Goal: Transaction & Acquisition: Purchase product/service

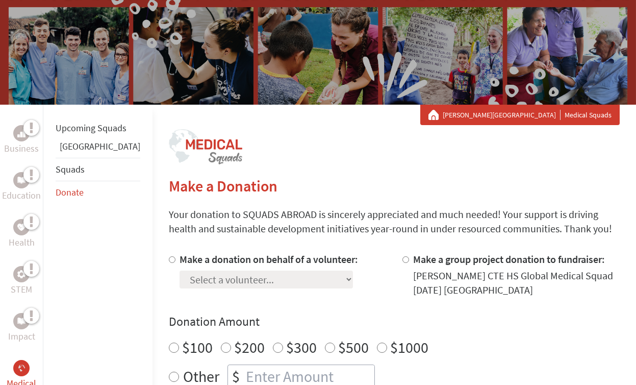
scroll to position [106, 0]
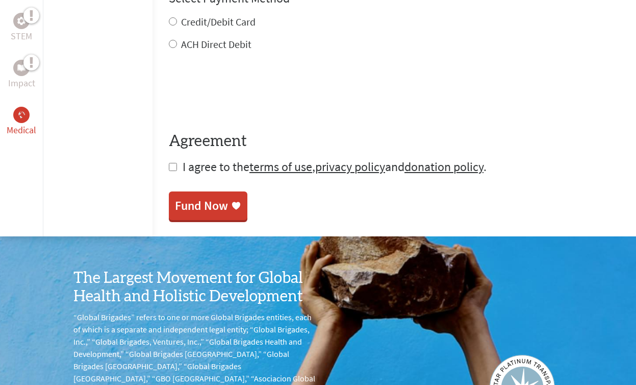
scroll to position [545, 0]
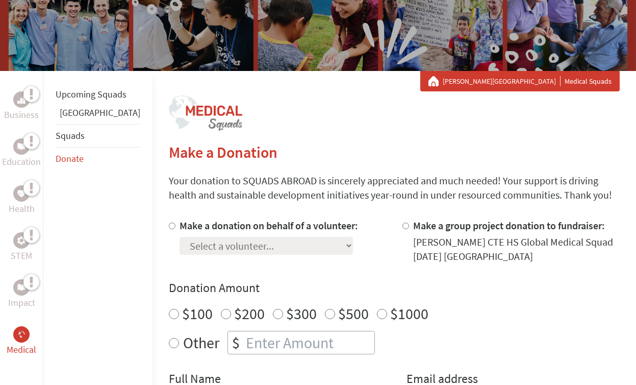
scroll to position [72, 0]
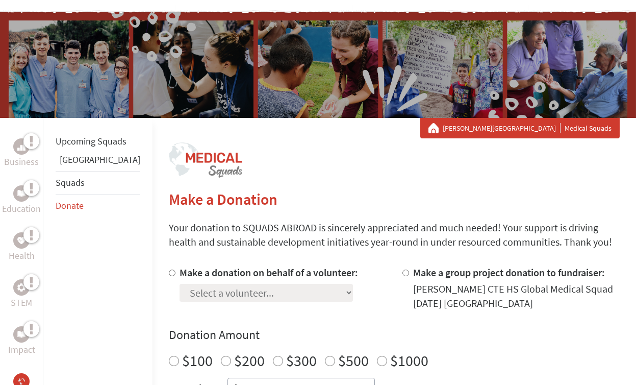
click at [247, 226] on p "Your donation to SQUADS ABROAD is sincerely appreciated and much needed! Your s…" at bounding box center [394, 234] width 451 height 29
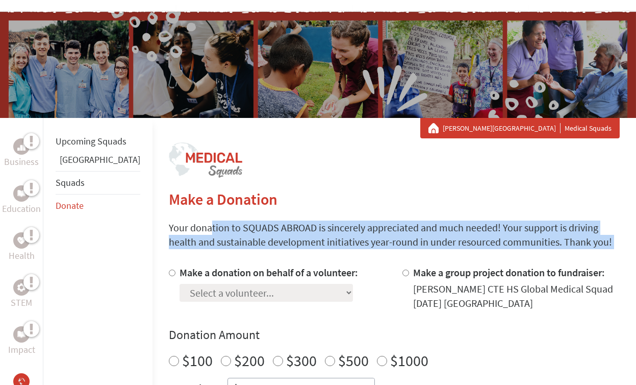
click at [247, 226] on p "Your donation to SQUADS ABROAD is sincerely appreciated and much needed! Your s…" at bounding box center [394, 234] width 451 height 29
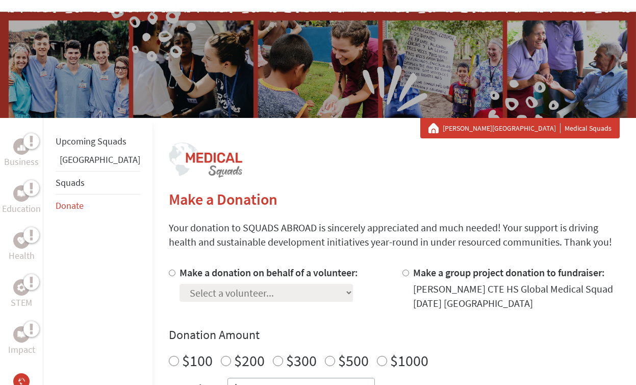
click at [240, 238] on p "Your donation to SQUADS ABROAD is sincerely appreciated and much needed! Your s…" at bounding box center [394, 234] width 451 height 29
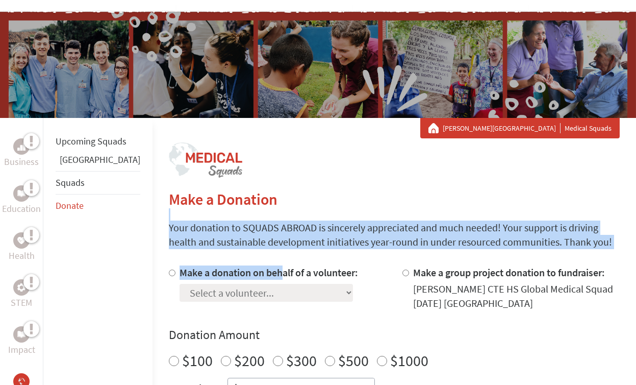
drag, startPoint x: 239, startPoint y: 265, endPoint x: 264, endPoint y: 203, distance: 67.5
click at [264, 203] on h2 "Make a Donation" at bounding box center [394, 199] width 451 height 18
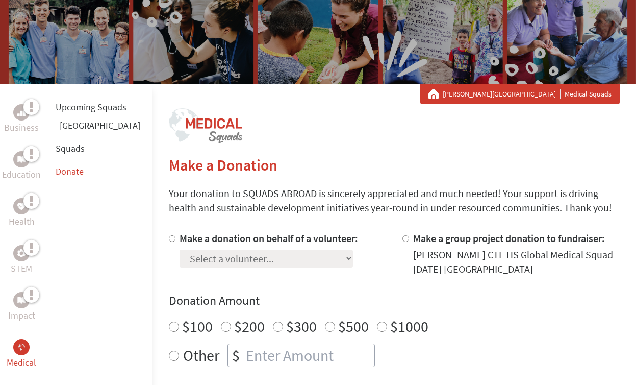
scroll to position [0, 0]
